Goal: Find specific page/section: Find specific page/section

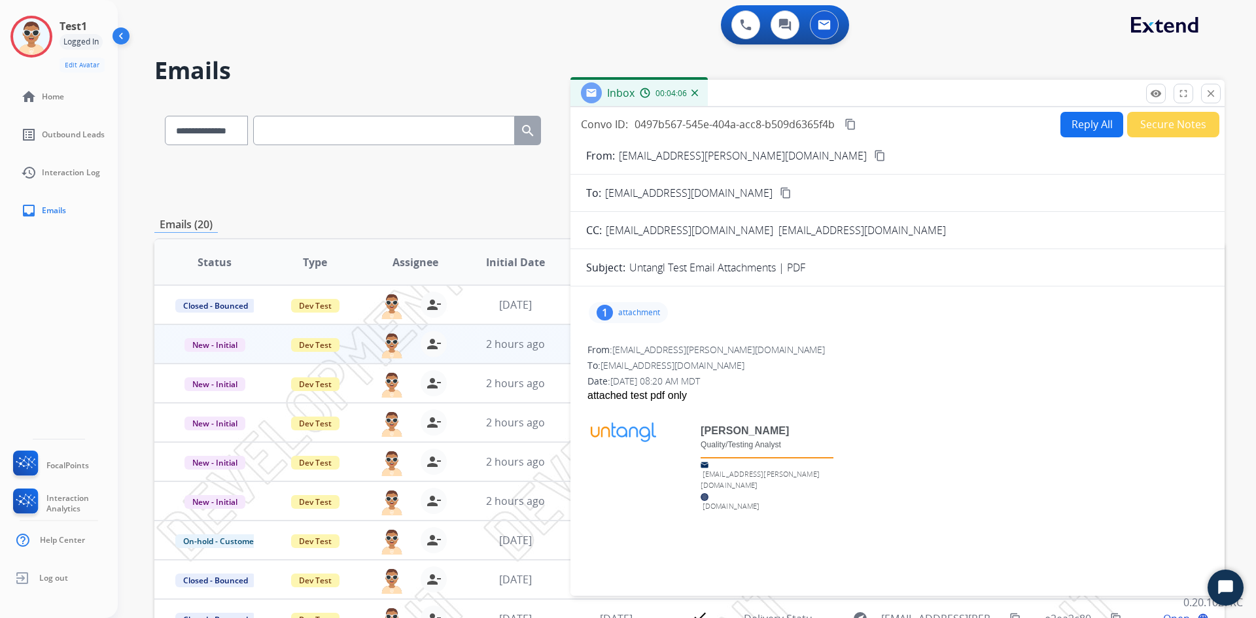
select select "**********"
click at [1208, 97] on mat-icon "close" at bounding box center [1211, 94] width 12 height 12
